Goal: Download file/media

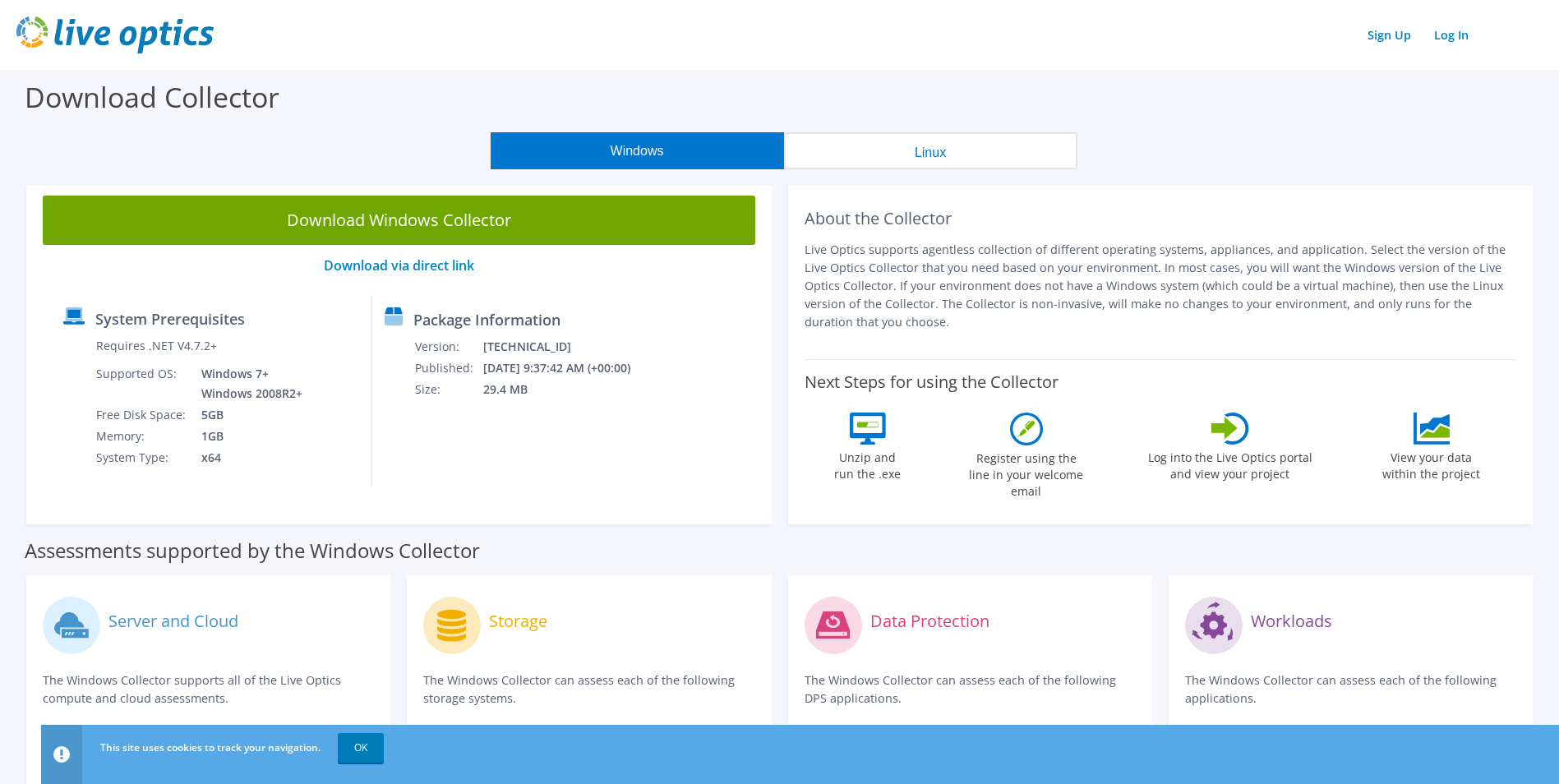
click at [417, 90] on div "Download Collector" at bounding box center [779, 101] width 1543 height 63
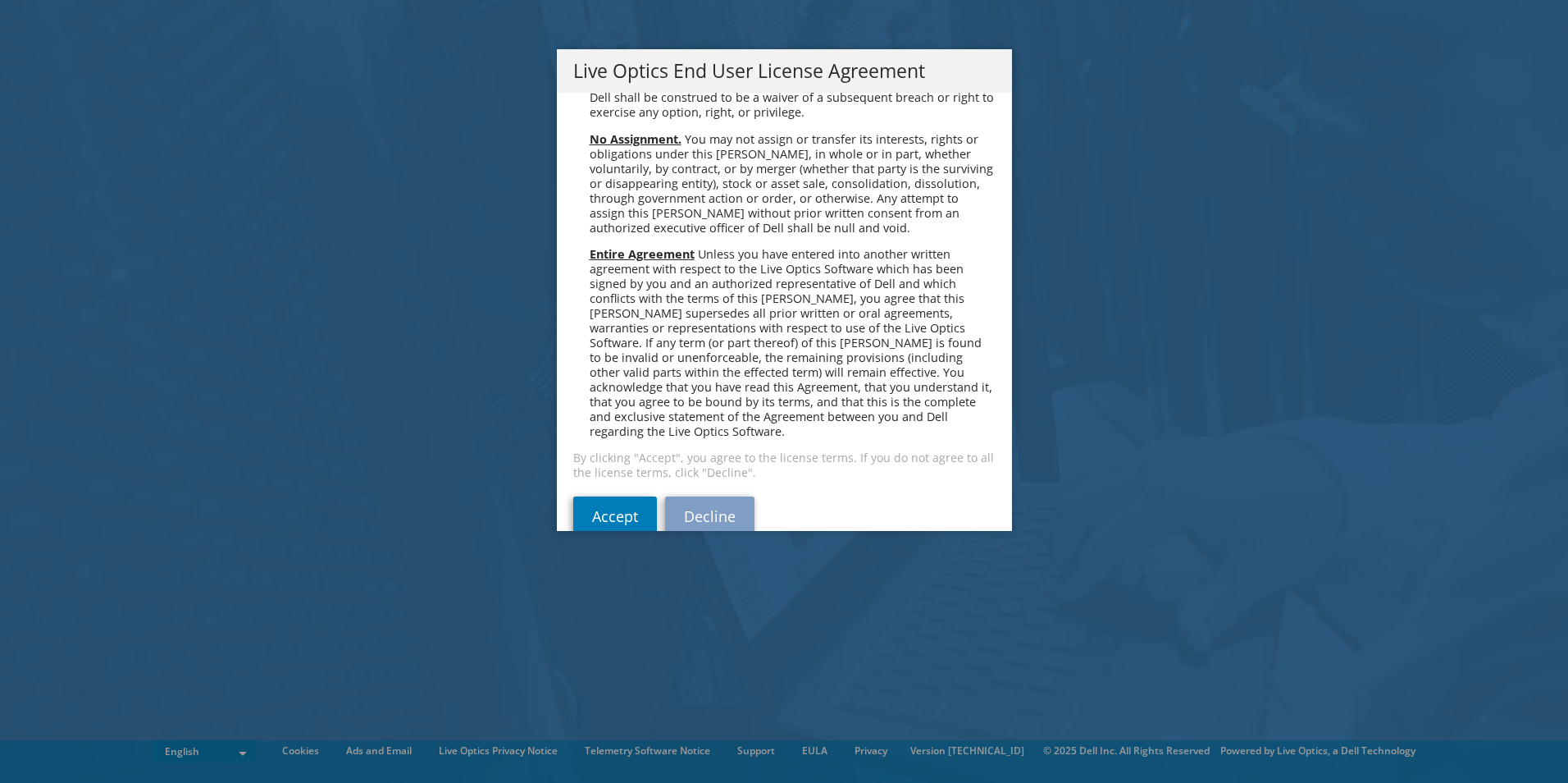
scroll to position [6203, 0]
click at [604, 493] on link "Accept" at bounding box center [615, 513] width 84 height 39
click at [601, 493] on link "Accept" at bounding box center [615, 513] width 84 height 39
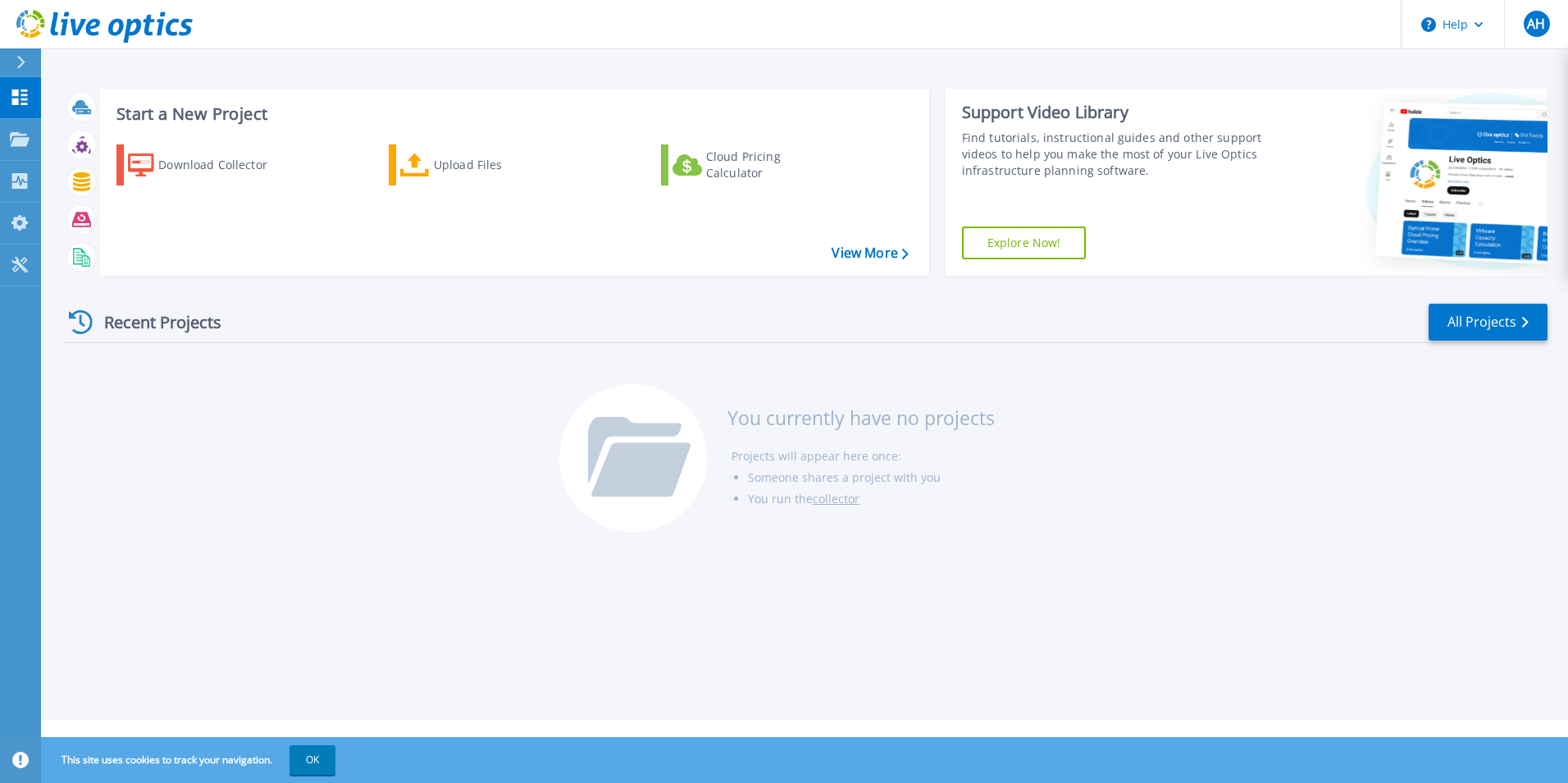
click at [451, 406] on div "Recent Projects All Projects You currently have no projects Projects will appea…" at bounding box center [805, 418] width 1484 height 260
click at [68, 94] on p "Dashboard" at bounding box center [73, 98] width 61 height 43
